Goal: Information Seeking & Learning: Learn about a topic

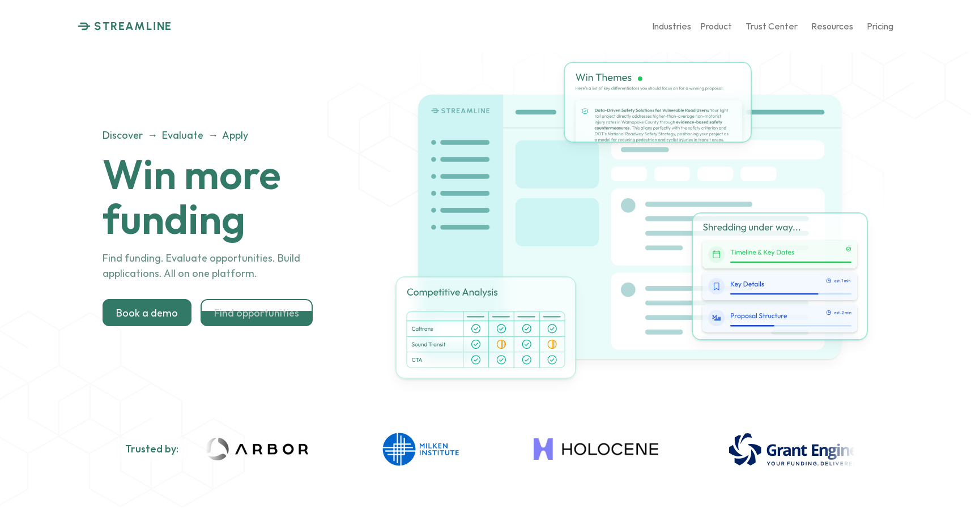
click at [280, 311] on p "Find opportunities" at bounding box center [256, 312] width 85 height 12
click at [267, 312] on p "Find opportunities" at bounding box center [256, 312] width 85 height 12
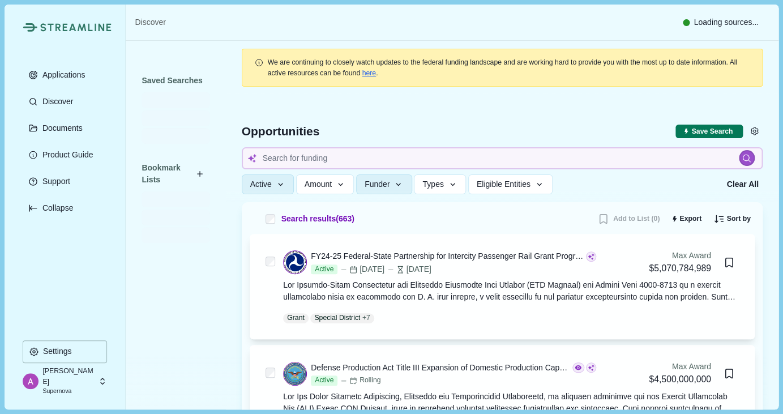
drag, startPoint x: 315, startPoint y: 169, endPoint x: 318, endPoint y: 155, distance: 14.6
click at [308, 155] on div "Pro $100 /mo/seat AP 1 seat" at bounding box center [391, 185] width 285 height 75
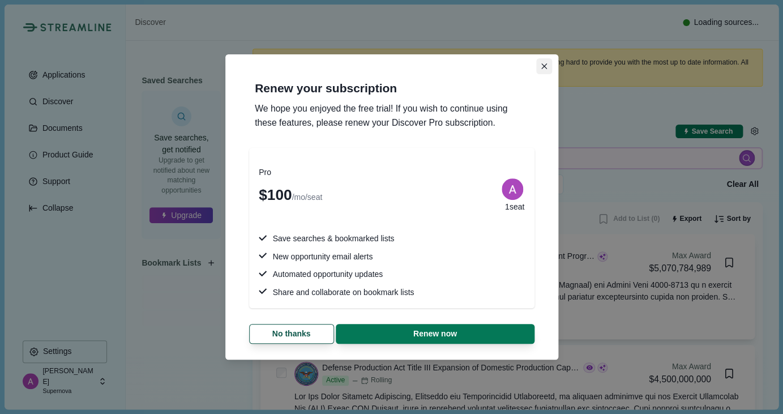
click at [544, 65] on icon "Close" at bounding box center [545, 66] width 6 height 6
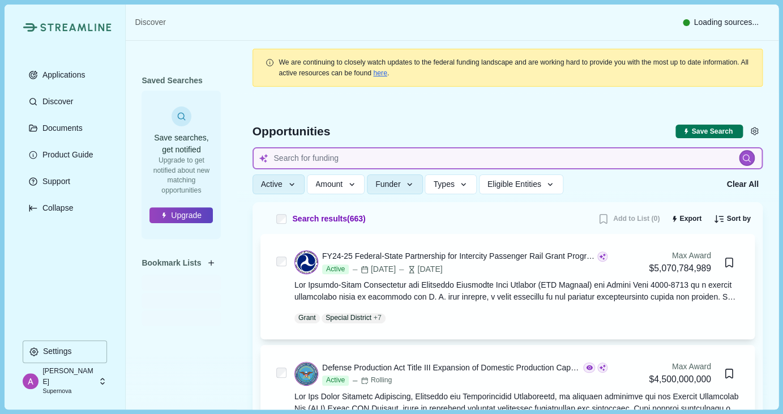
click at [283, 156] on input at bounding box center [508, 158] width 510 height 22
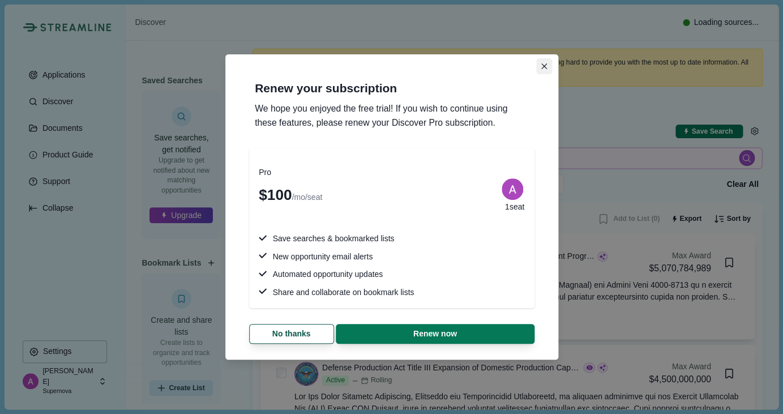
click at [547, 66] on button "Close" at bounding box center [544, 66] width 16 height 16
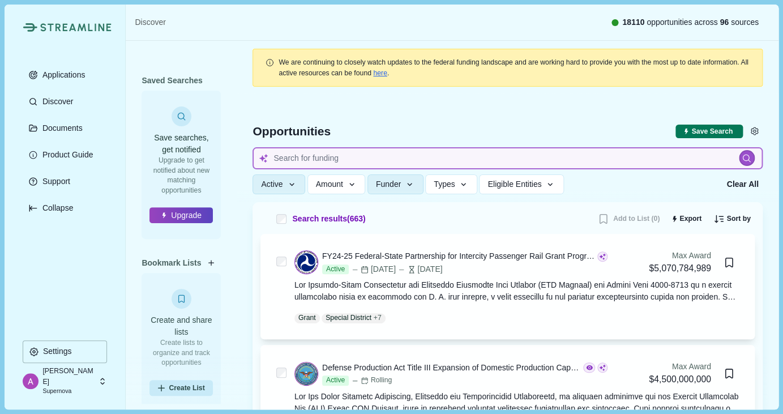
click at [324, 156] on input at bounding box center [508, 158] width 510 height 22
type input "climate"
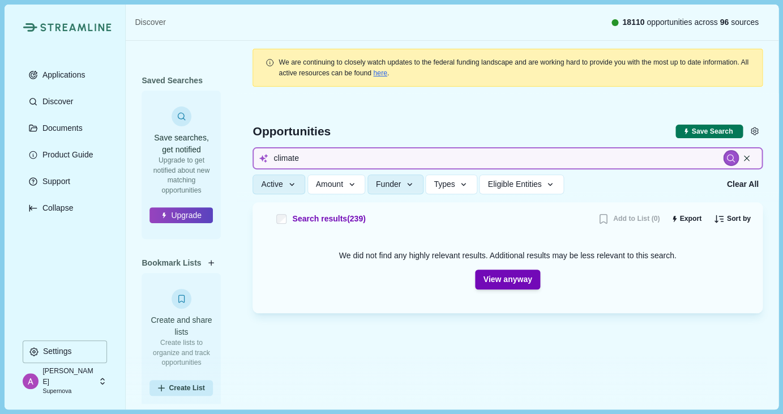
drag, startPoint x: 312, startPoint y: 156, endPoint x: 233, endPoint y: 153, distance: 79.4
click at [233, 153] on div "Saved Searches Save searches, get notified Upgrade to get notified about new ma…" at bounding box center [452, 222] width 653 height 363
type input "tech"
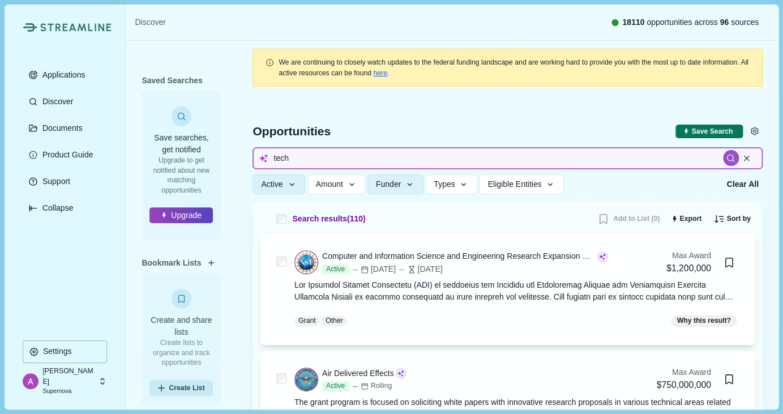
drag, startPoint x: 305, startPoint y: 161, endPoint x: 231, endPoint y: 163, distance: 74.2
drag, startPoint x: 321, startPoint y: 162, endPoint x: 238, endPoint y: 167, distance: 82.8
click at [253, 167] on div "Opportunities Save Search Include missing values tech Active Status All Active …" at bounding box center [508, 149] width 510 height 108
click at [296, 160] on input "tech" at bounding box center [508, 158] width 510 height 22
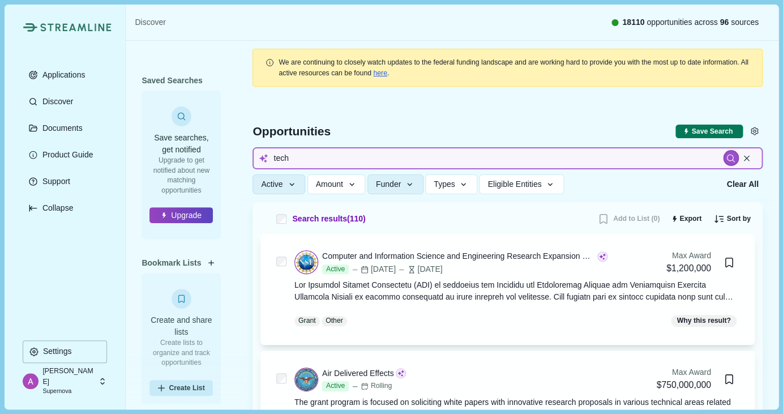
click at [296, 160] on input "tech" at bounding box center [508, 158] width 510 height 22
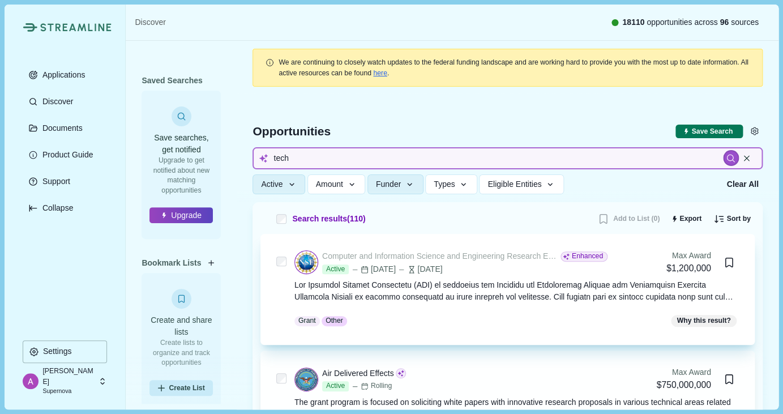
scroll to position [2, 0]
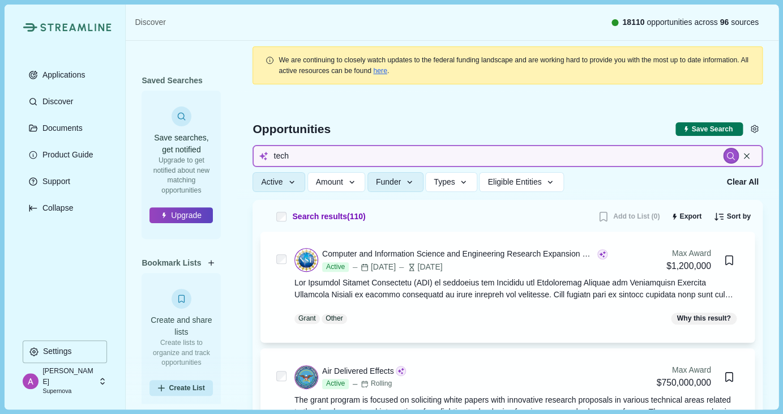
drag, startPoint x: 331, startPoint y: 152, endPoint x: 247, endPoint y: 154, distance: 83.8
click at [253, 154] on div "Opportunities Save Search Include missing values tech Active Status All Active …" at bounding box center [508, 146] width 510 height 108
click at [293, 157] on input "tech" at bounding box center [508, 156] width 510 height 22
click at [295, 157] on input "tech" at bounding box center [508, 156] width 510 height 22
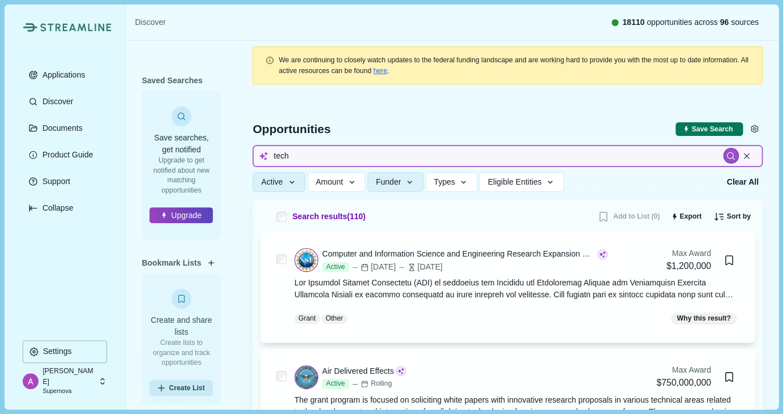
click at [295, 157] on input "tech" at bounding box center [508, 156] width 510 height 22
click at [289, 155] on input "tech" at bounding box center [508, 156] width 510 height 22
click at [290, 155] on input "tech" at bounding box center [508, 156] width 510 height 22
click at [284, 154] on input "tech" at bounding box center [508, 156] width 510 height 22
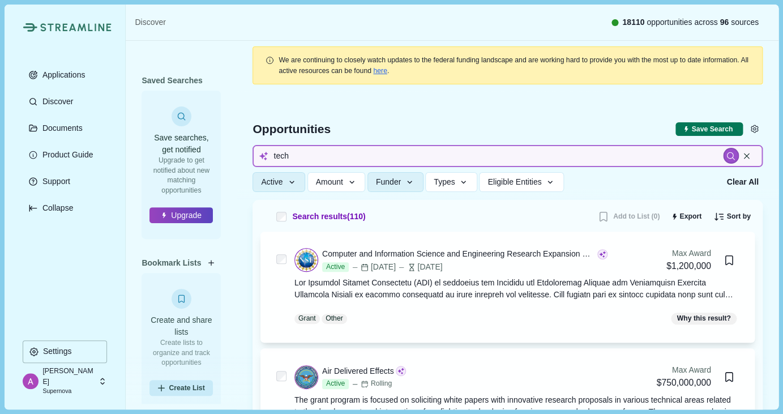
click at [284, 154] on input "tech" at bounding box center [508, 156] width 510 height 22
type input "I want opportunities more than 1,000,000"
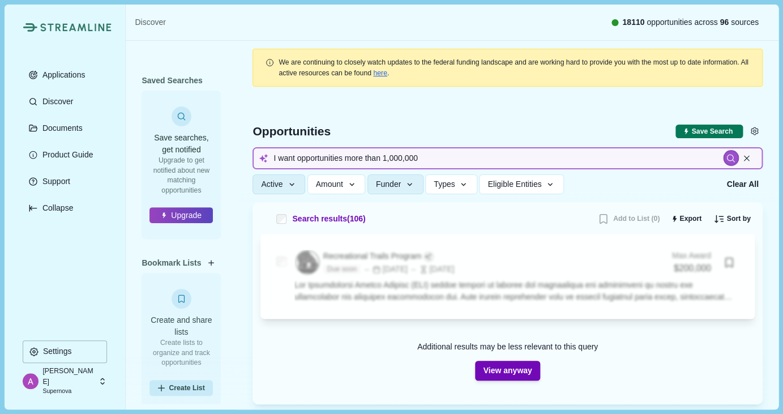
drag, startPoint x: 432, startPoint y: 156, endPoint x: 275, endPoint y: 151, distance: 157.6
click at [275, 151] on input "I want opportunities more than 1,000,000" at bounding box center [508, 158] width 510 height 22
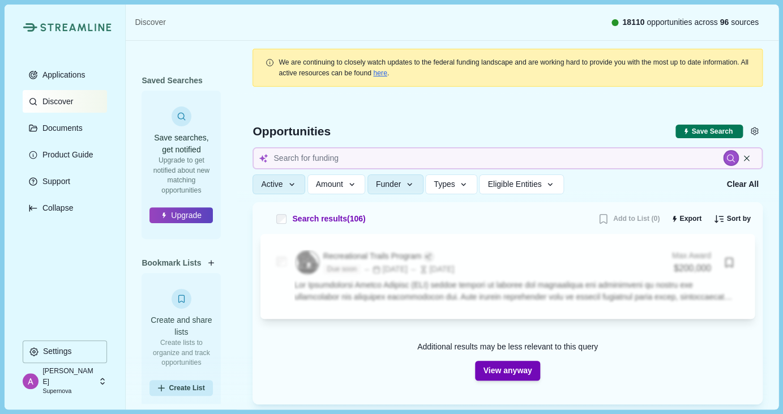
click at [56, 102] on p "Discover" at bounding box center [56, 102] width 35 height 10
click at [66, 100] on p "Discover" at bounding box center [56, 102] width 35 height 10
click at [66, 102] on p "Discover" at bounding box center [56, 102] width 35 height 10
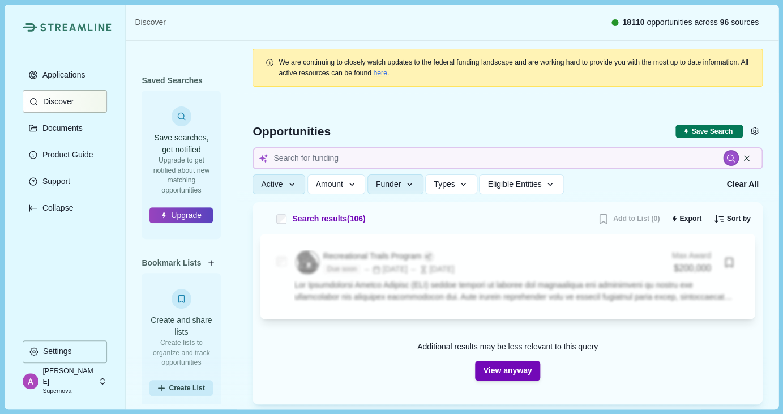
click at [66, 102] on p "Discover" at bounding box center [56, 102] width 35 height 10
click at [73, 103] on p "Discover" at bounding box center [56, 102] width 35 height 10
click at [75, 75] on p "Applications" at bounding box center [62, 75] width 47 height 10
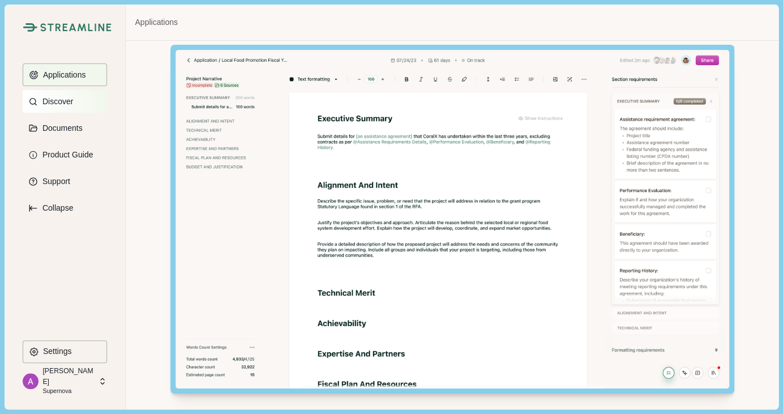
click at [67, 106] on button "Discover" at bounding box center [65, 101] width 84 height 23
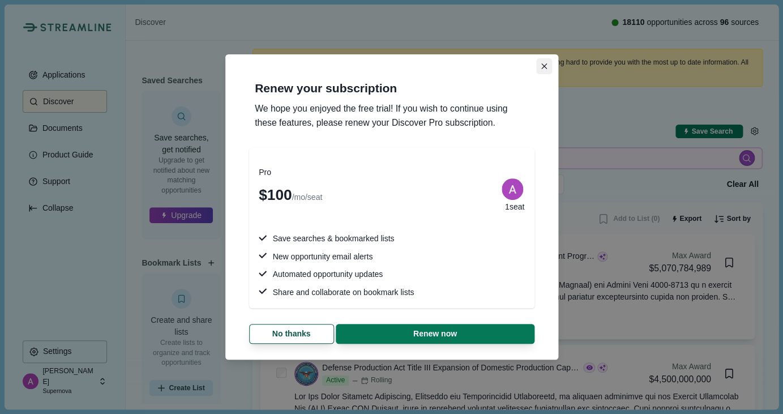
click at [543, 70] on button "Close" at bounding box center [544, 66] width 16 height 16
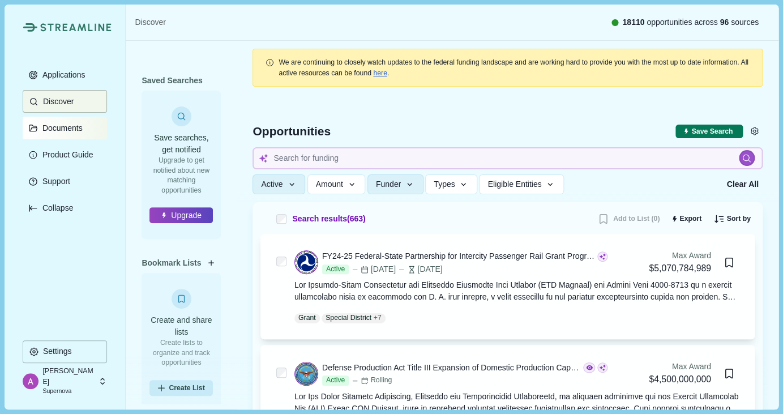
click at [63, 133] on p "Documents" at bounding box center [61, 128] width 44 height 10
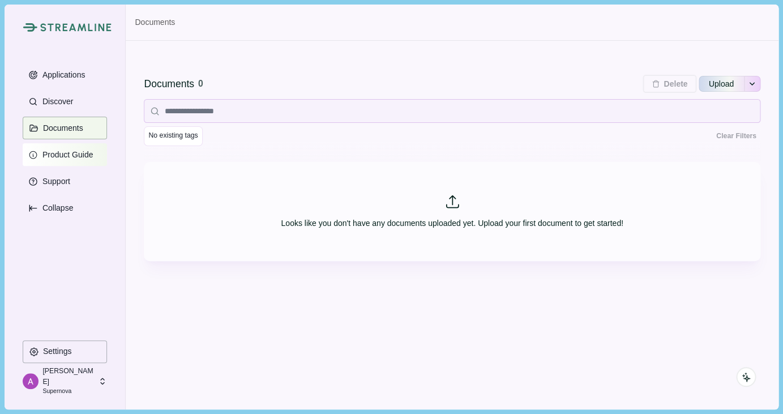
click at [75, 154] on p "Product Guide" at bounding box center [66, 155] width 55 height 10
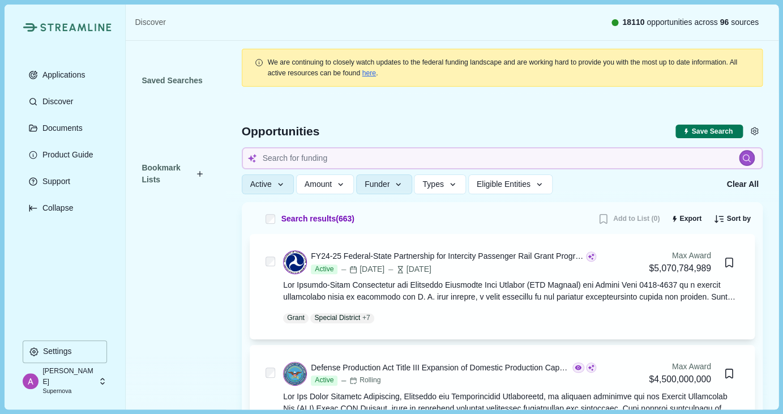
scroll to position [2, 0]
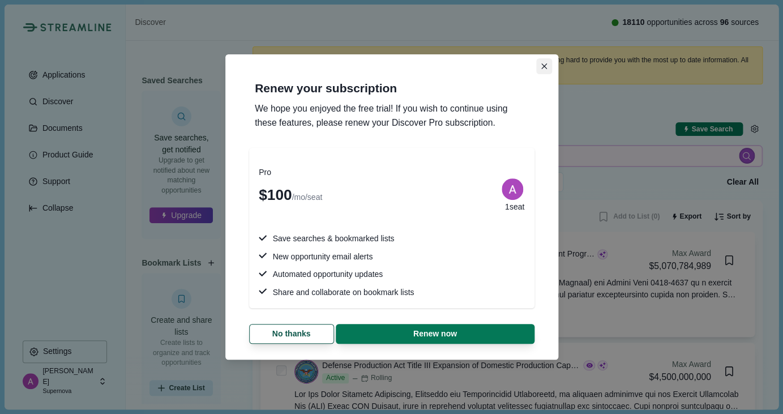
click at [542, 60] on button "Close" at bounding box center [544, 66] width 16 height 16
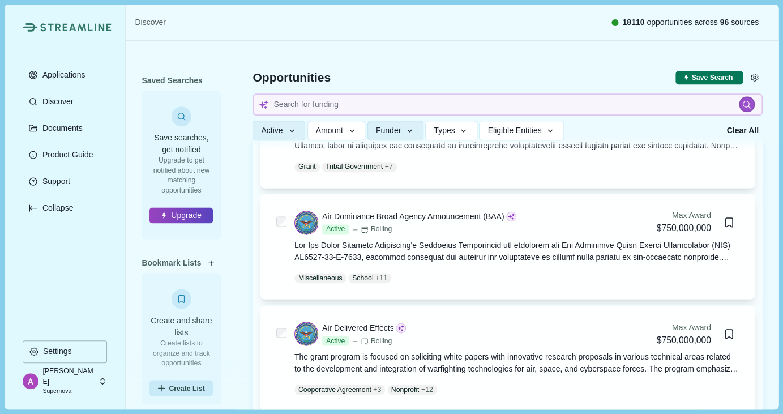
scroll to position [0, 0]
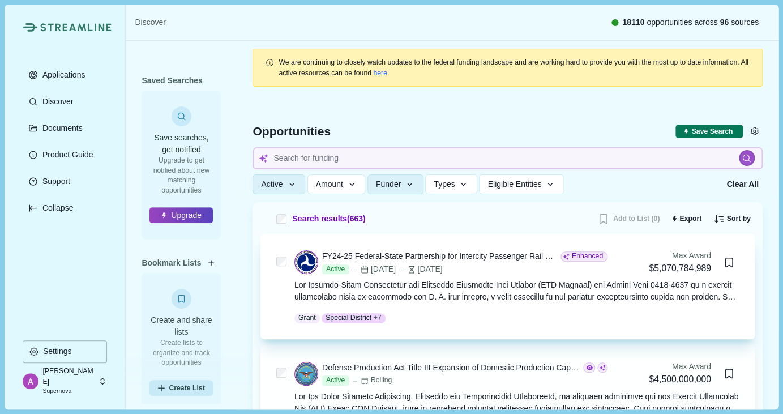
click at [442, 265] on div "[DATE]" at bounding box center [420, 269] width 45 height 12
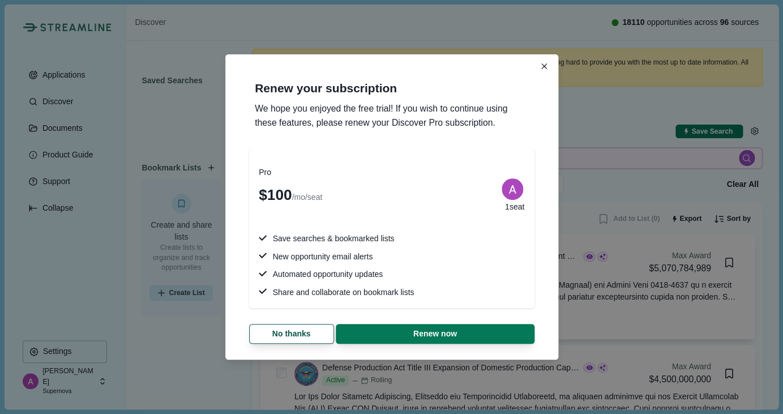
drag, startPoint x: 544, startPoint y: 64, endPoint x: 571, endPoint y: 62, distance: 26.7
click at [545, 63] on icon "Close" at bounding box center [545, 66] width 6 height 6
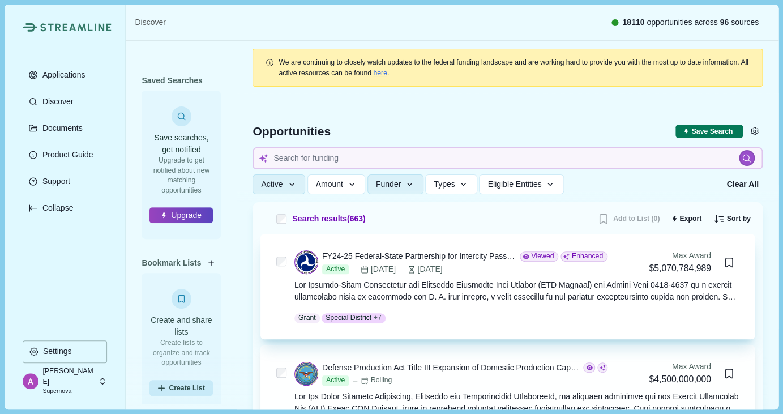
click at [428, 289] on div at bounding box center [517, 291] width 445 height 24
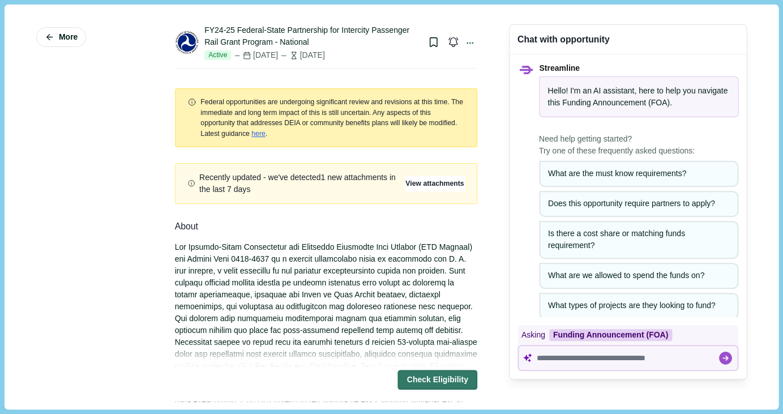
click at [301, 39] on div "FY24-25 Federal-State Partnership for Intercity Passenger Rail Grant Program - …" at bounding box center [311, 36] width 215 height 24
